Goal: Information Seeking & Learning: Learn about a topic

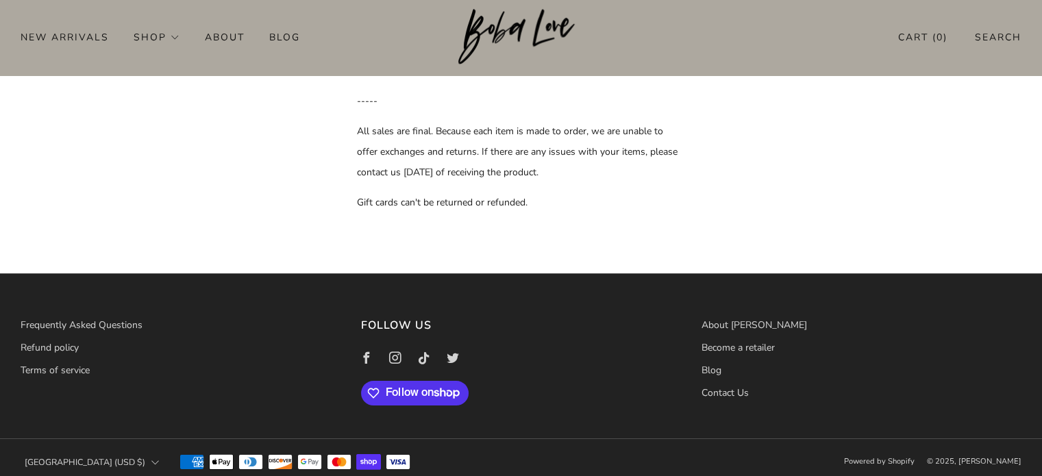
scroll to position [116, 0]
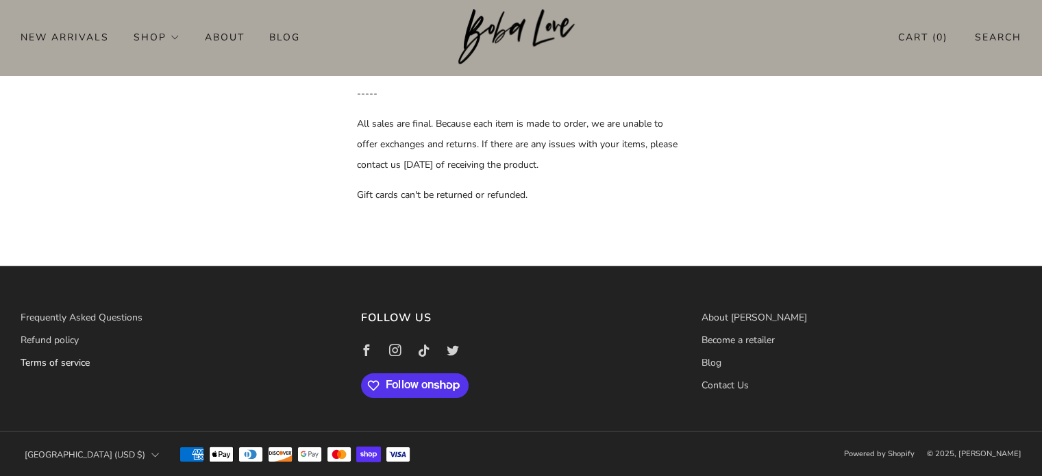
click at [65, 366] on link "Terms of service" at bounding box center [55, 362] width 69 height 13
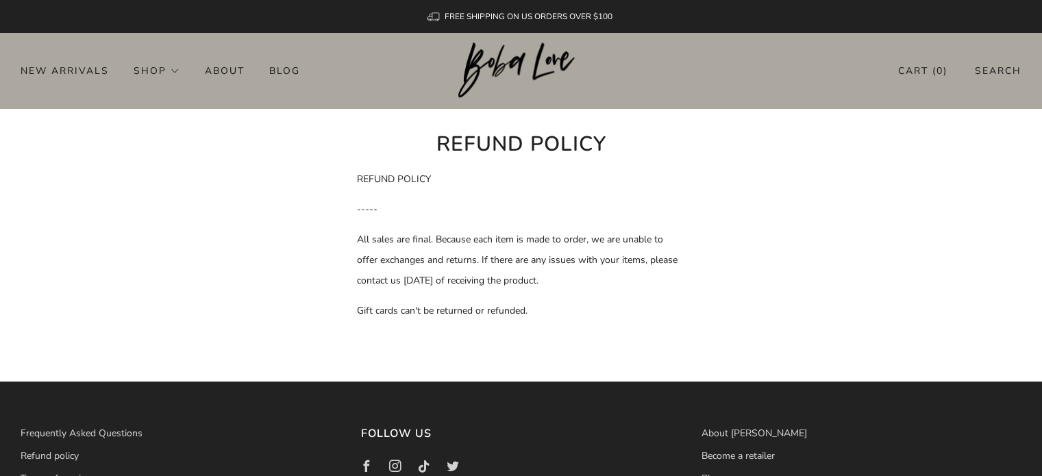
scroll to position [116, 0]
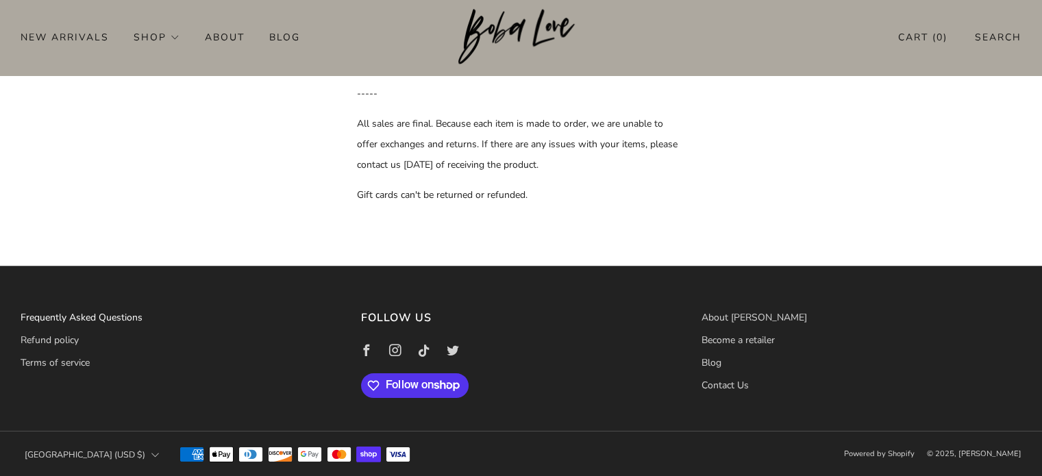
click at [85, 317] on link "Frequently Asked Questions" at bounding box center [82, 317] width 122 height 13
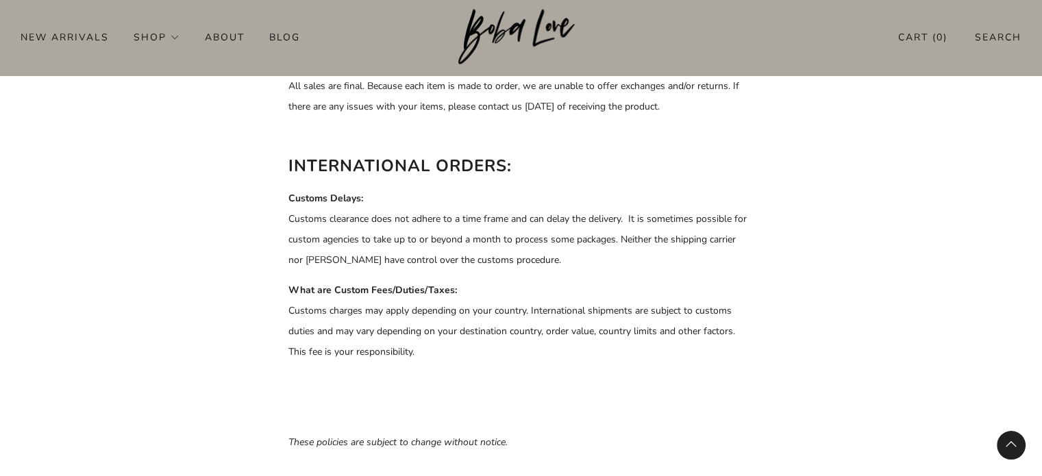
scroll to position [777, 0]
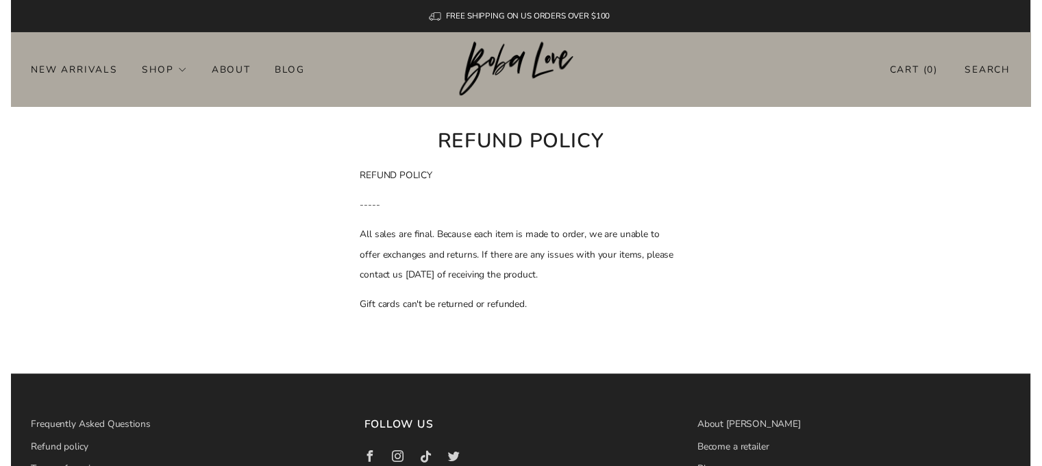
scroll to position [116, 0]
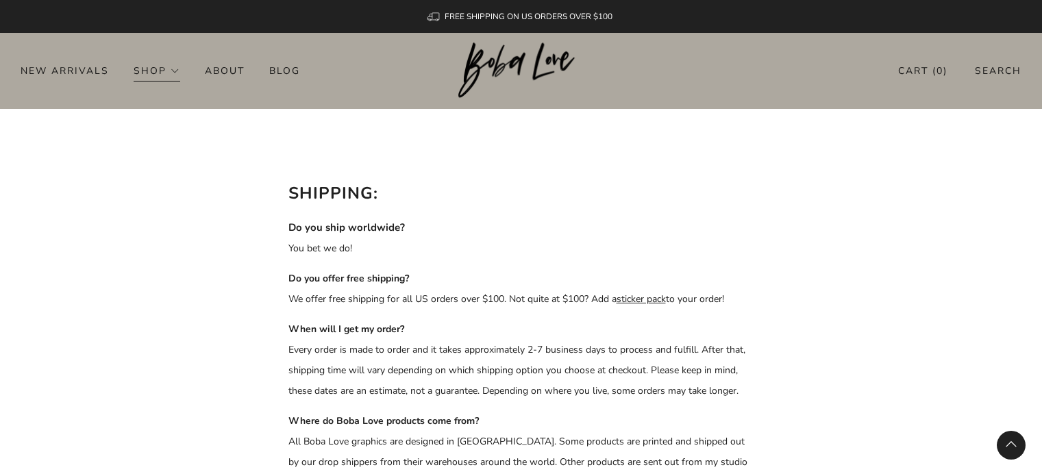
scroll to position [1051, 0]
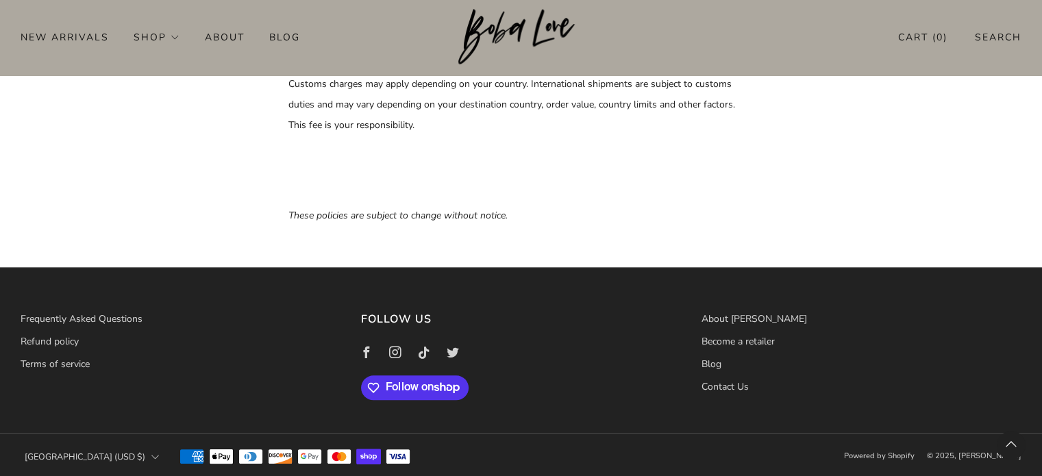
click at [66, 375] on div "Frequently Asked Questions Refund policy Terms of service" at bounding box center [170, 352] width 340 height 86
click at [64, 366] on link "Terms of service" at bounding box center [55, 363] width 69 height 13
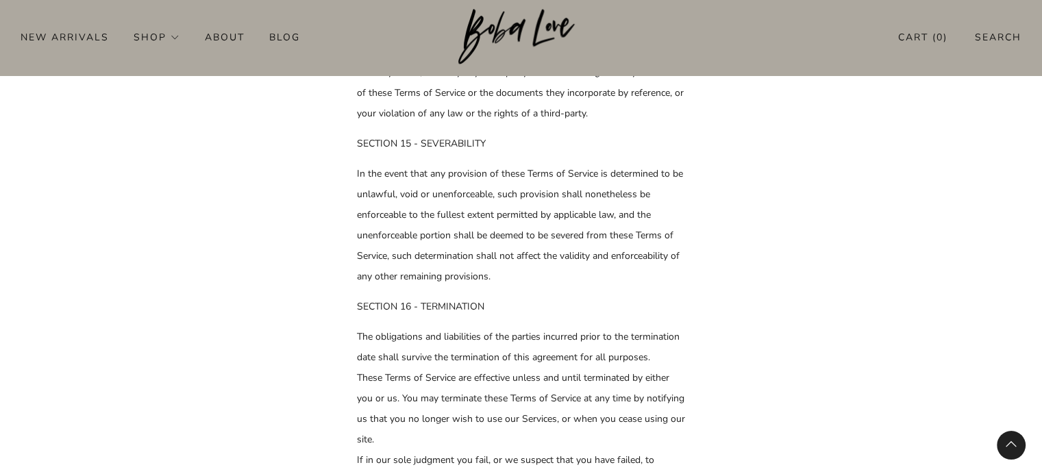
scroll to position [5276, 0]
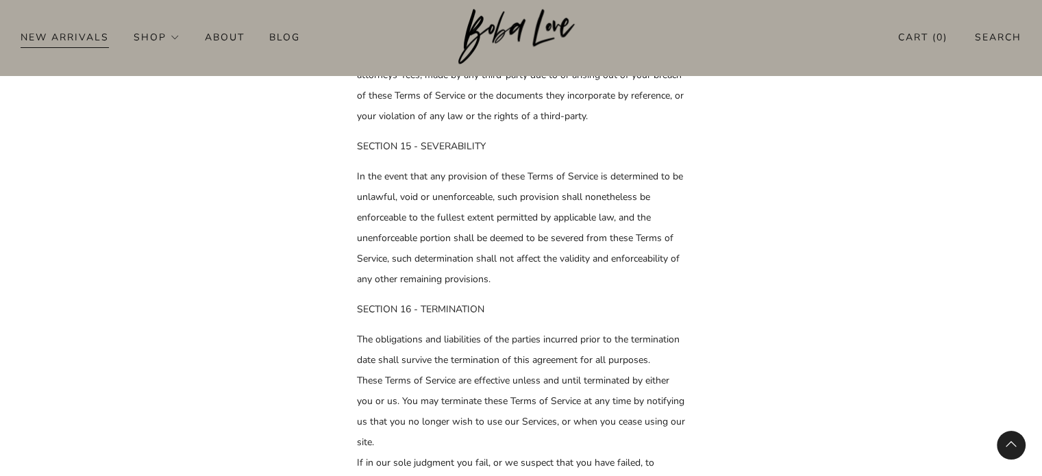
click at [84, 46] on link "New Arrivals" at bounding box center [65, 37] width 88 height 22
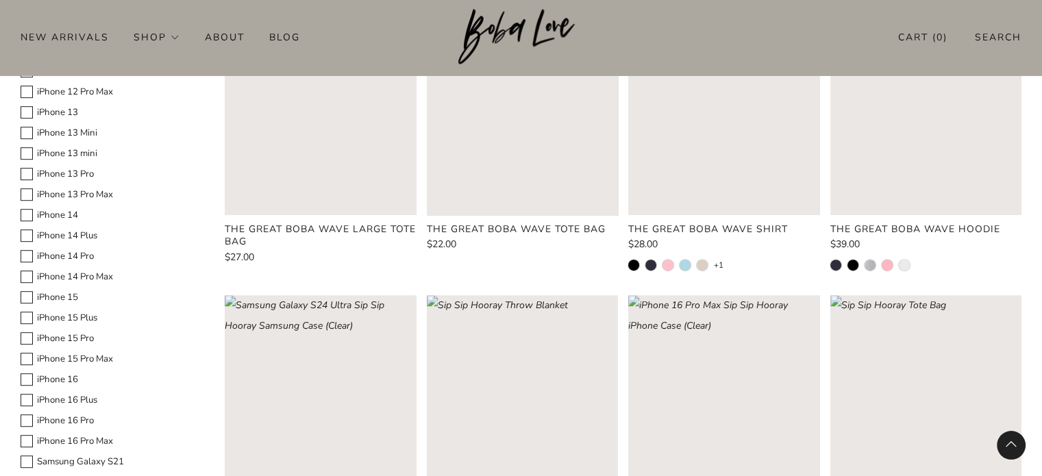
scroll to position [890, 0]
